Goal: Information Seeking & Learning: Learn about a topic

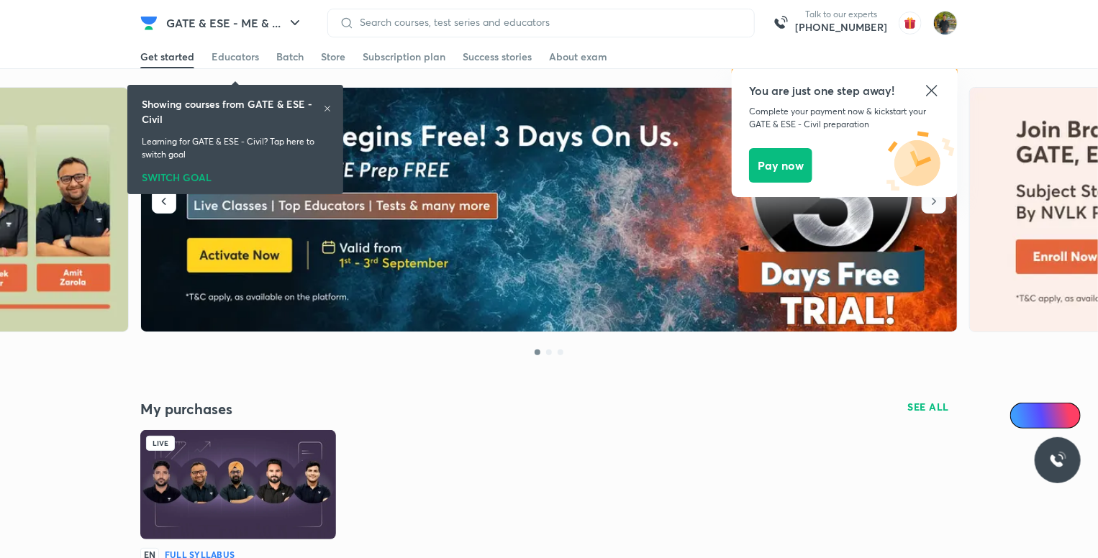
scroll to position [288, 0]
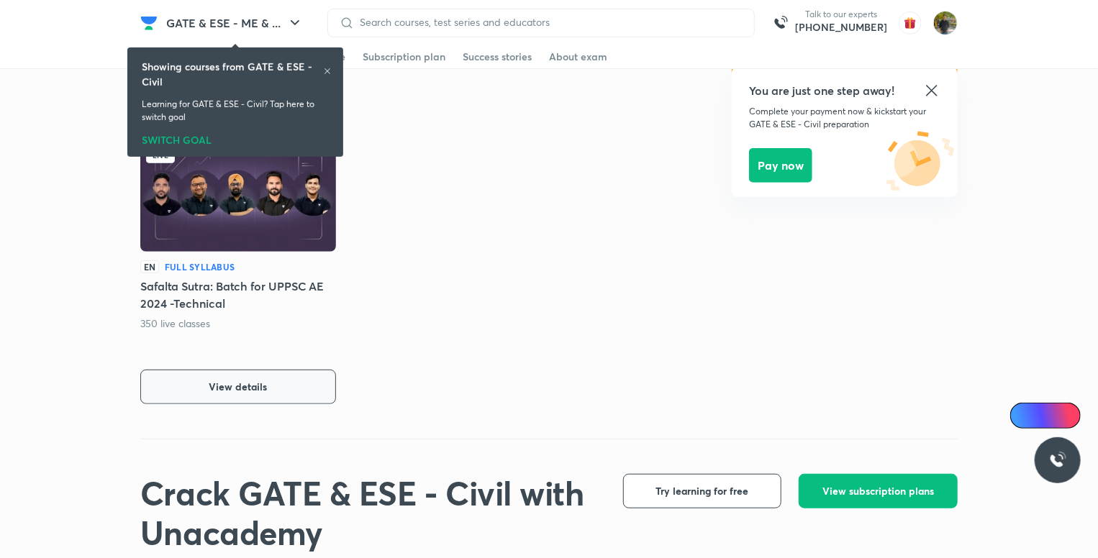
click at [289, 395] on button "View details" at bounding box center [238, 387] width 196 height 35
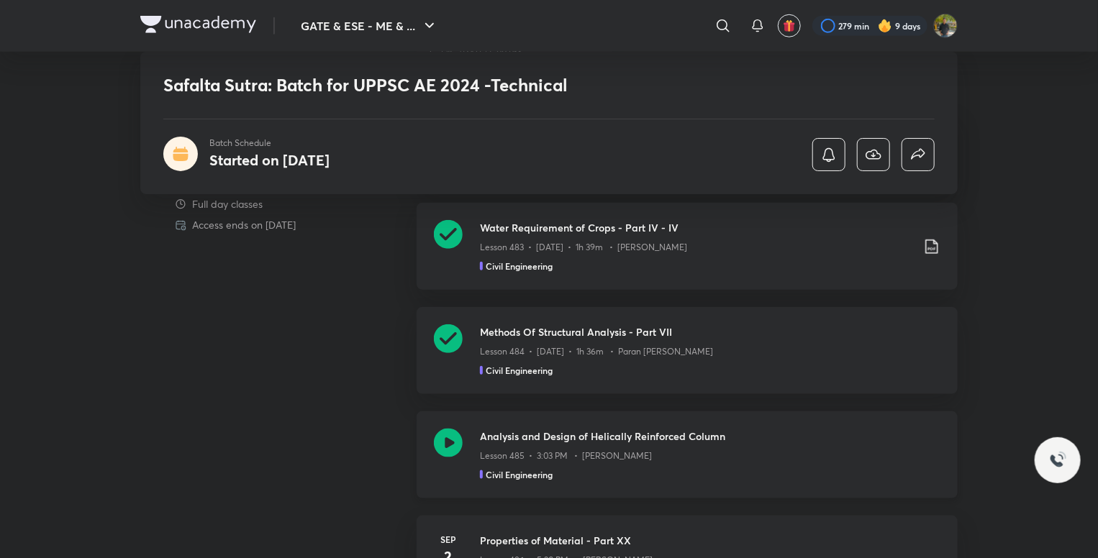
click at [640, 445] on div "Lesson 485 • 3:03 PM • [PERSON_NAME]" at bounding box center [710, 453] width 461 height 19
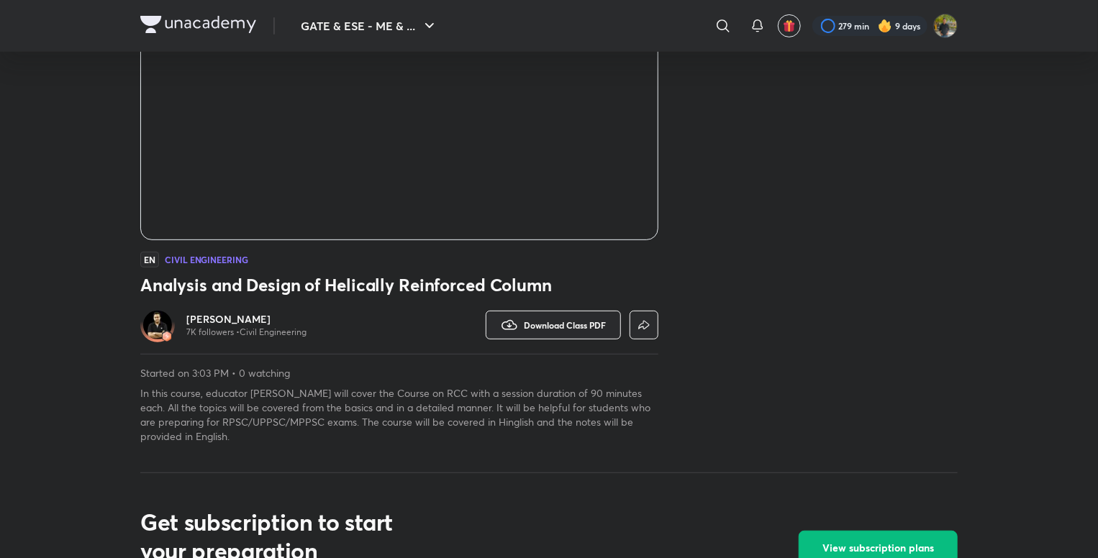
scroll to position [207, 0]
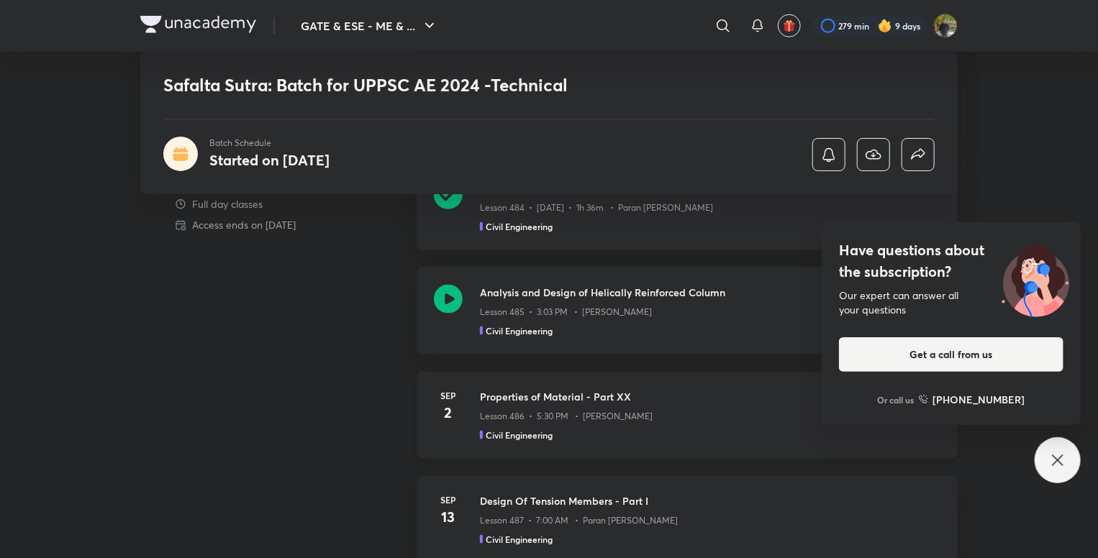
scroll to position [792, 0]
